Goal: Transaction & Acquisition: Purchase product/service

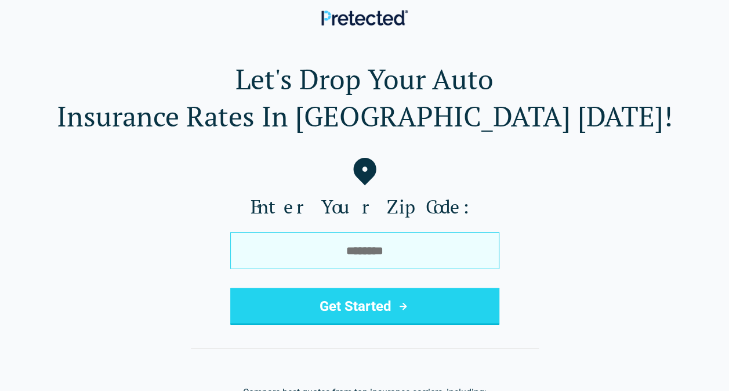
click at [307, 241] on input "tel" at bounding box center [364, 250] width 269 height 37
type input "*****"
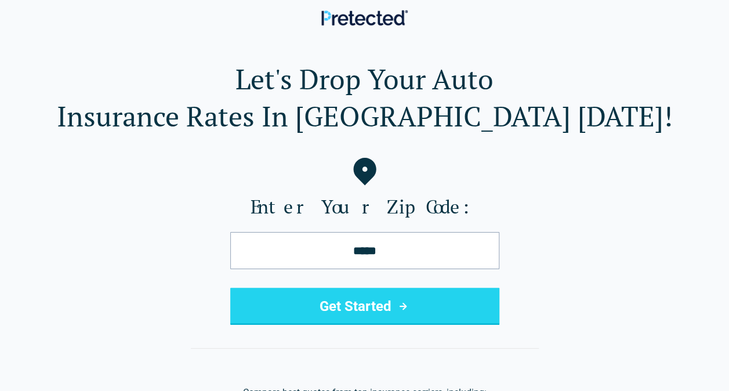
click at [311, 312] on button "Get Started" at bounding box center [364, 306] width 269 height 37
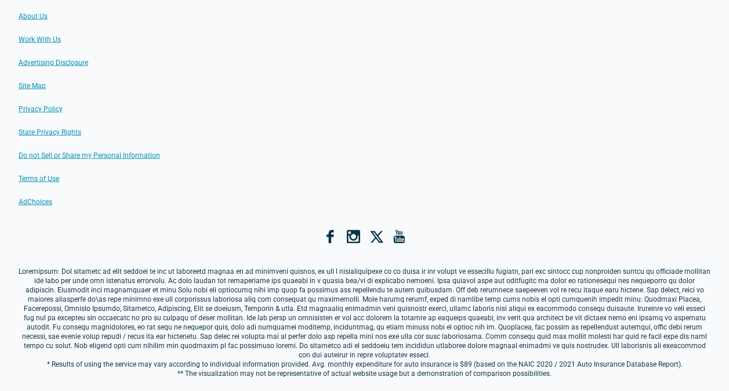
scroll to position [1455, 0]
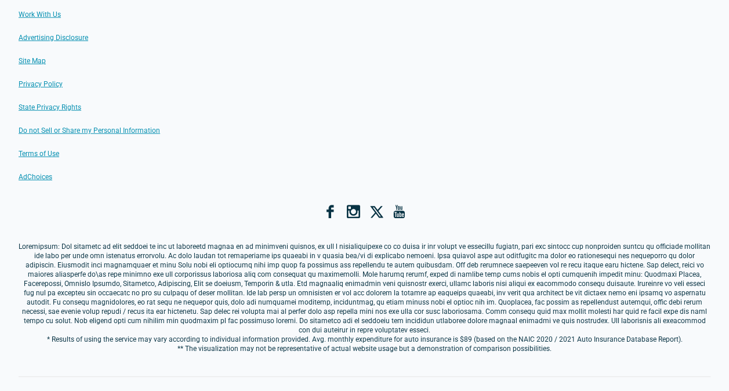
click at [463, 112] on div "Contact Us About Us Work With Us Advertising Disclosure Site Map Privacy Policy…" at bounding box center [365, 72] width 692 height 218
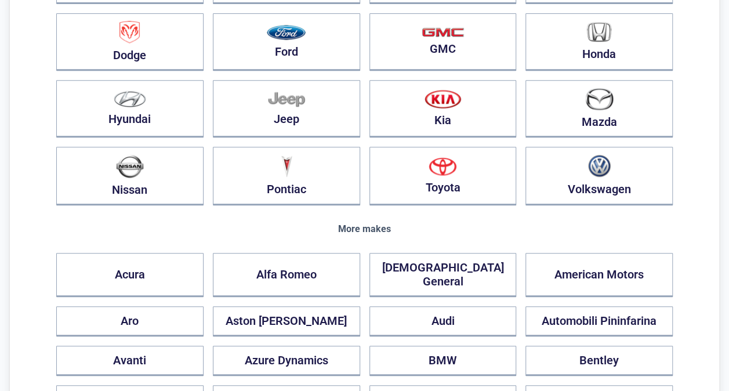
scroll to position [0, 0]
